Goal: Task Accomplishment & Management: Complete application form

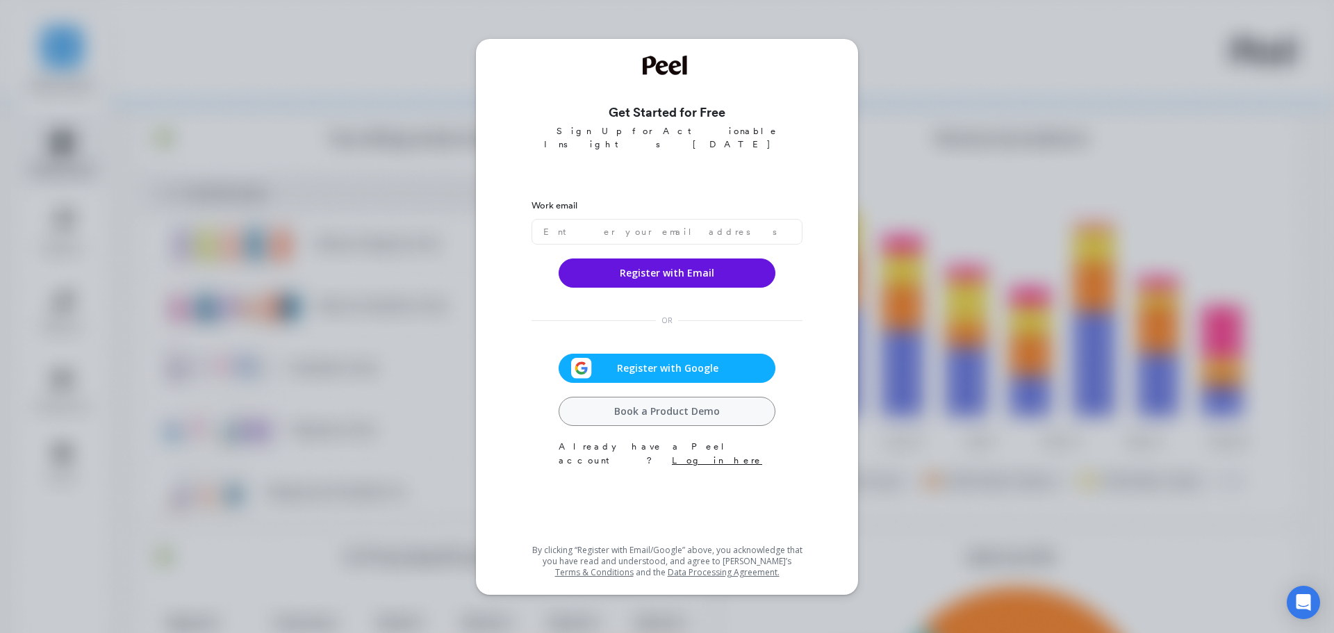
click at [655, 361] on span "Register with Google" at bounding box center [667, 368] width 151 height 14
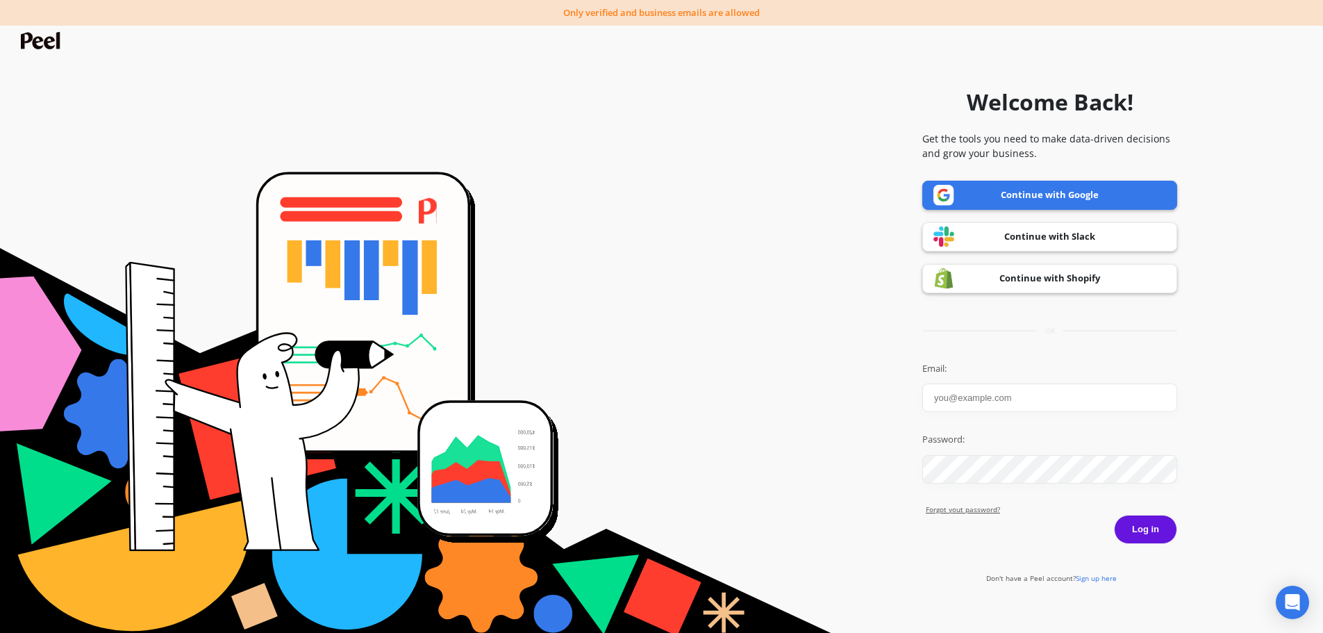
click at [1049, 399] on input "Email:" at bounding box center [1049, 397] width 255 height 28
type input "jatin.berlin@gmail.com"
click at [1114, 515] on button "Log in" at bounding box center [1145, 529] width 63 height 29
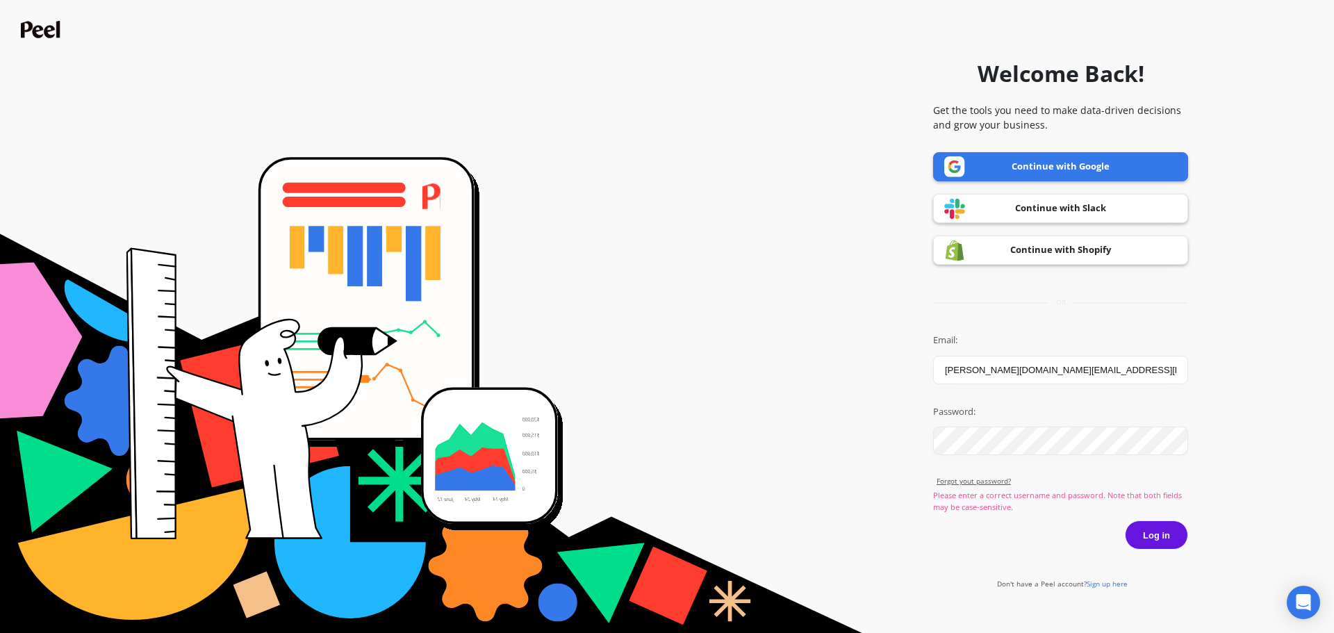
click at [1037, 168] on link "Continue with Google" at bounding box center [1060, 166] width 255 height 29
